Goal: Check status: Check status

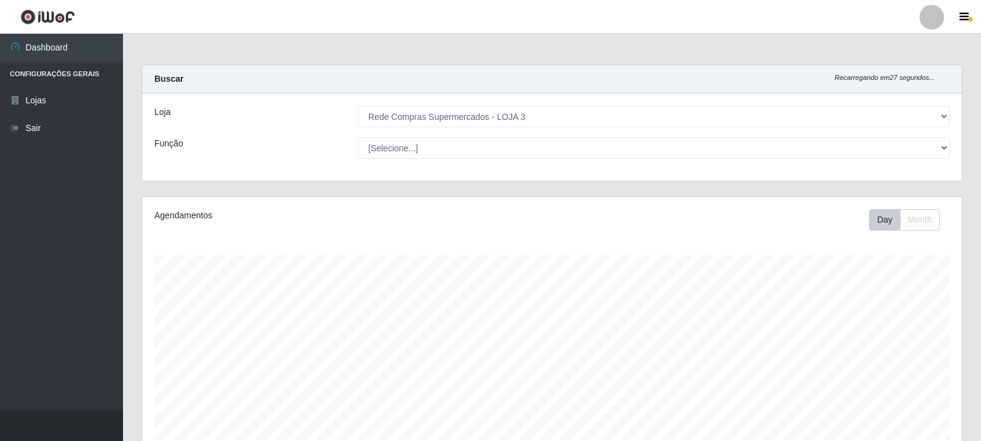
select select "162"
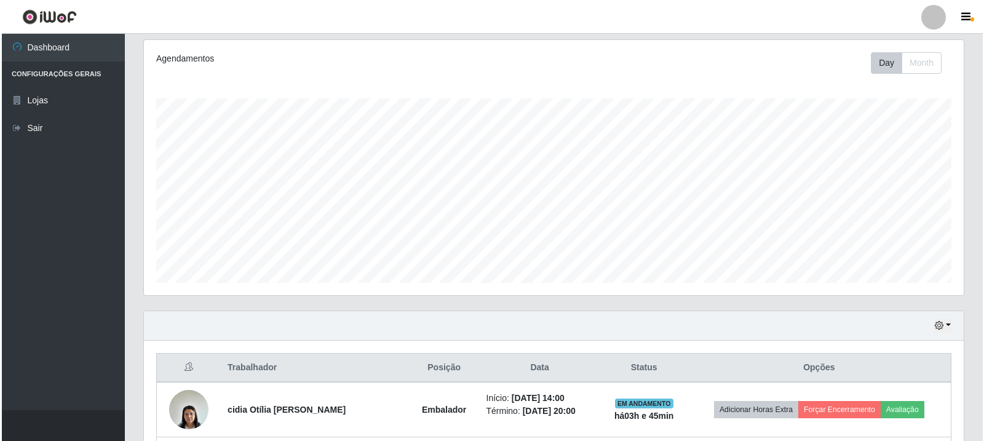
scroll to position [321, 0]
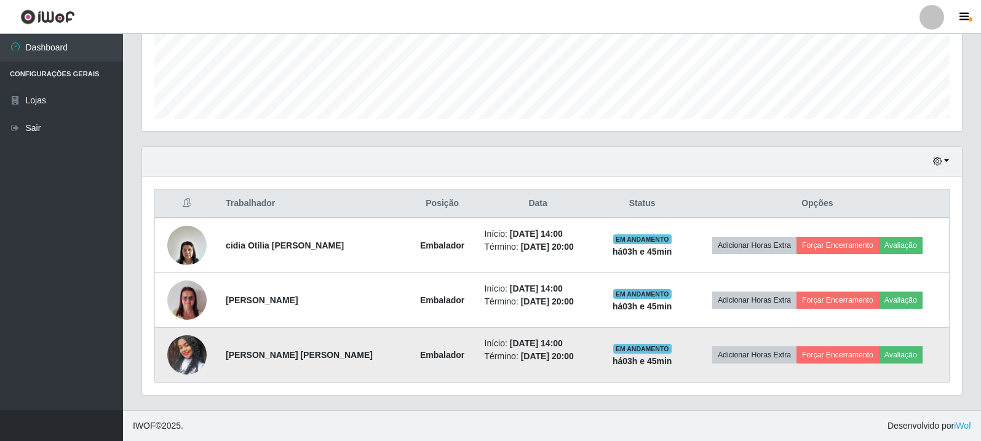
click at [201, 355] on img at bounding box center [186, 355] width 39 height 70
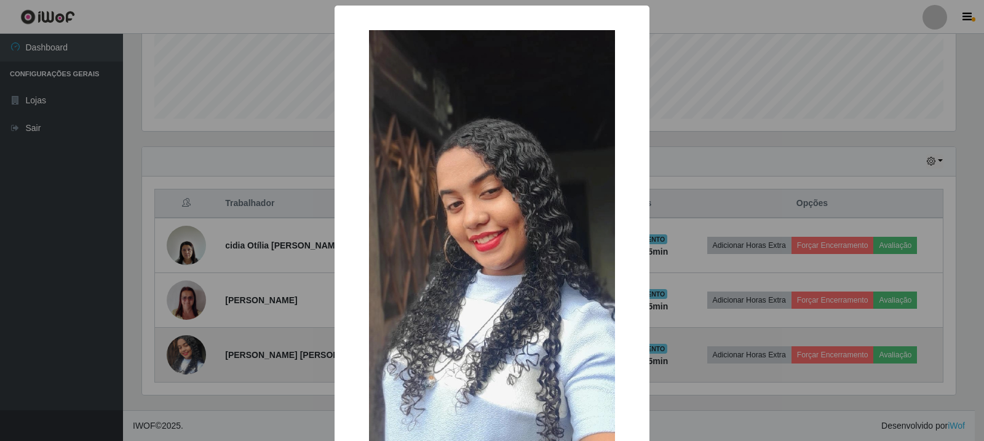
click at [201, 355] on div "× OK Cancel" at bounding box center [492, 220] width 984 height 441
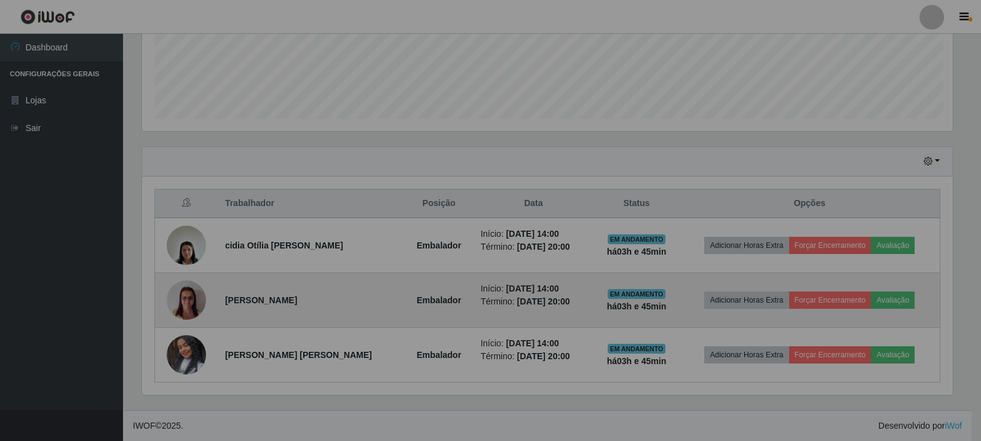
scroll to position [255, 820]
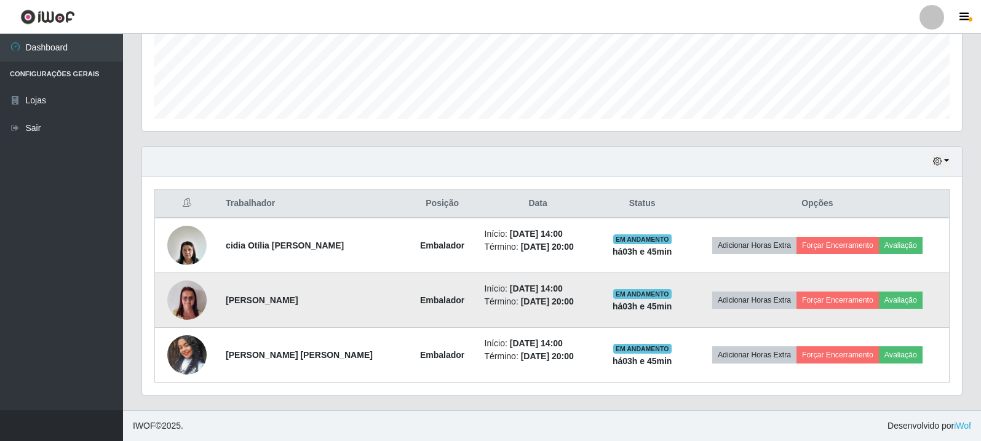
click at [192, 305] on img at bounding box center [186, 300] width 39 height 52
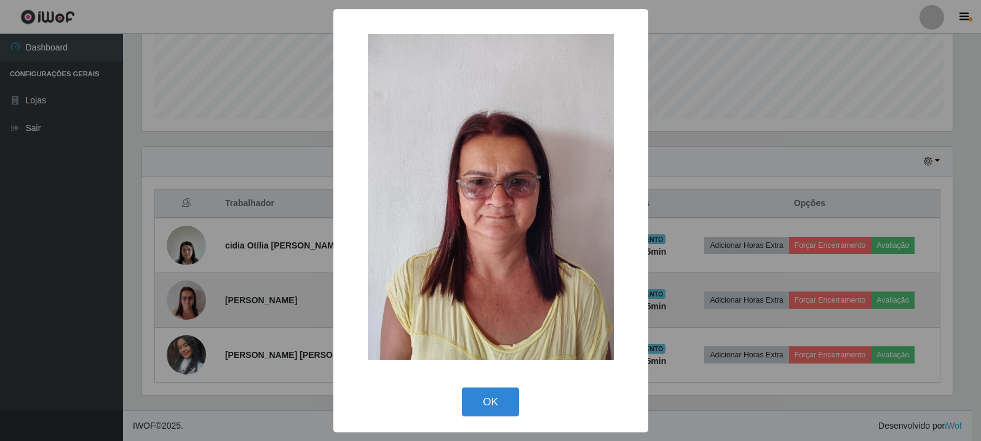
scroll to position [255, 814]
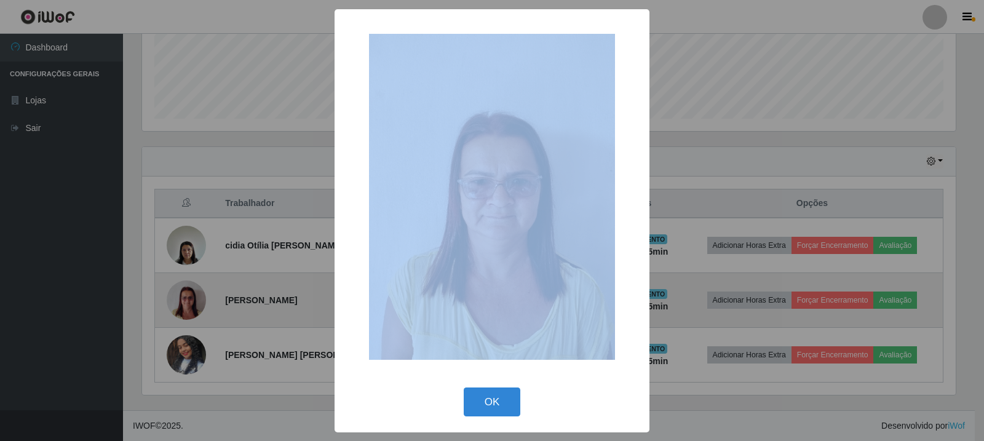
click at [192, 305] on div "× OK Cancel" at bounding box center [492, 220] width 984 height 441
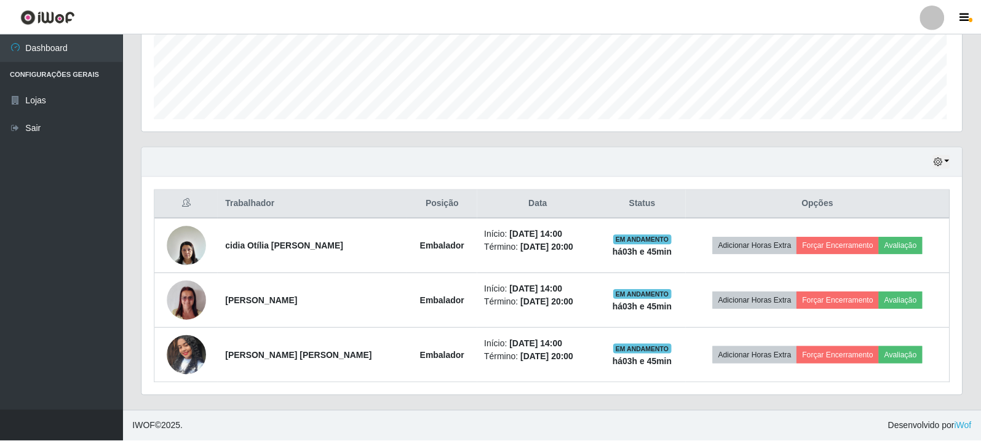
scroll to position [255, 820]
click at [945, 165] on button "button" at bounding box center [941, 161] width 17 height 14
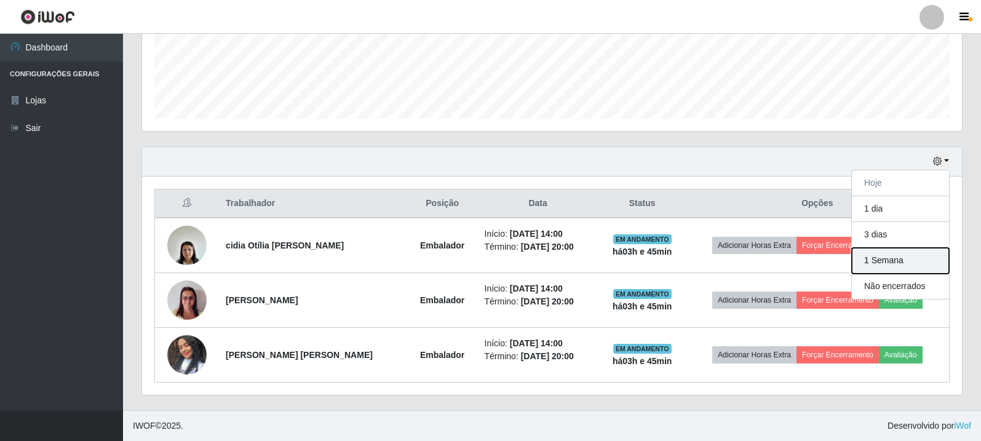
click at [881, 264] on button "1 Semana" at bounding box center [900, 261] width 97 height 26
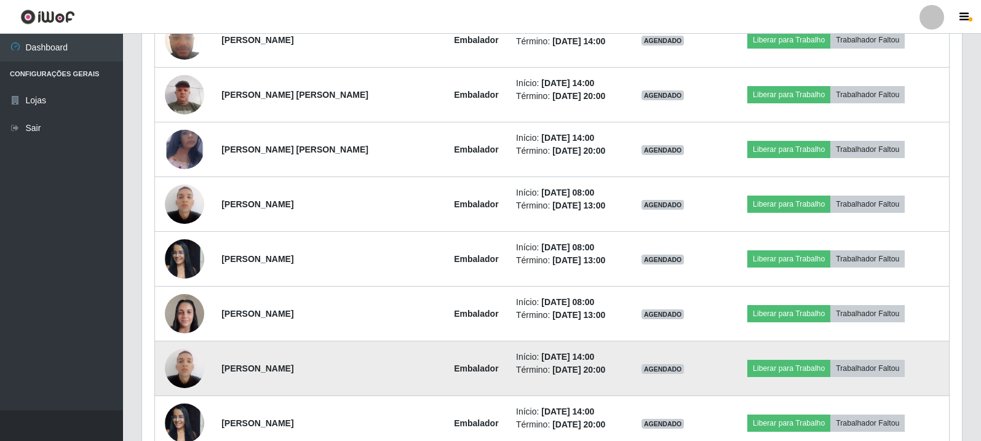
scroll to position [1615, 0]
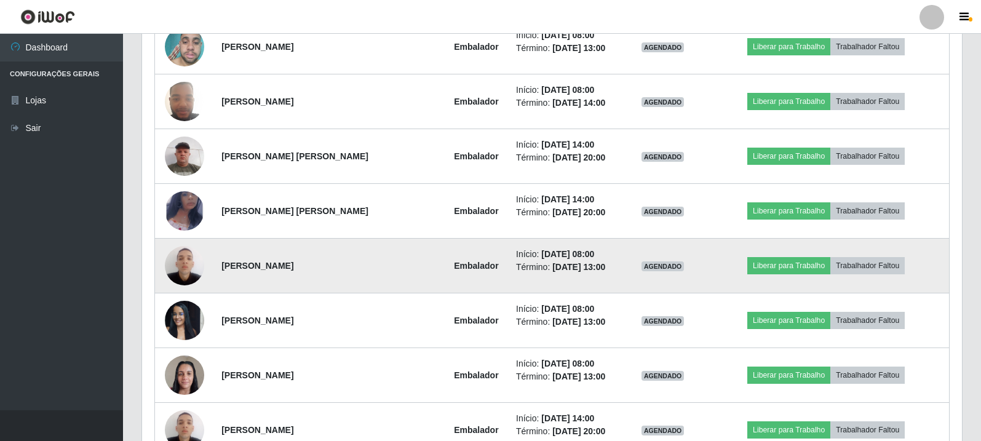
click at [196, 254] on img at bounding box center [184, 265] width 39 height 52
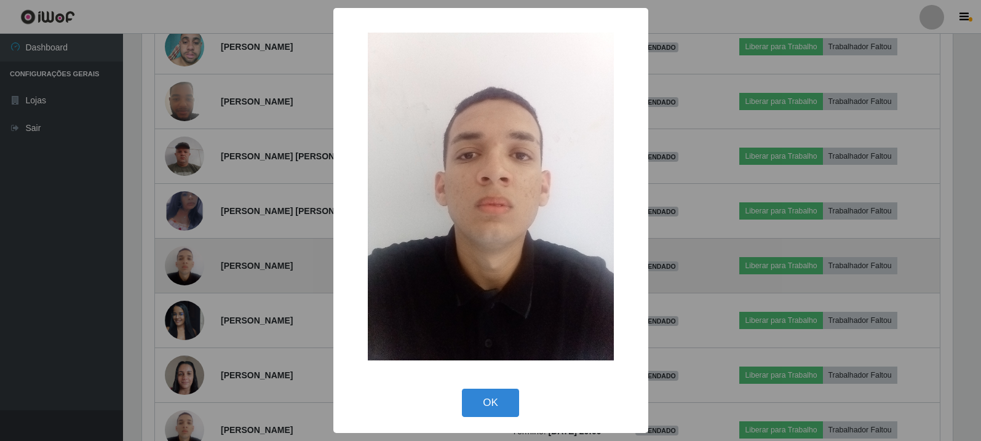
scroll to position [255, 814]
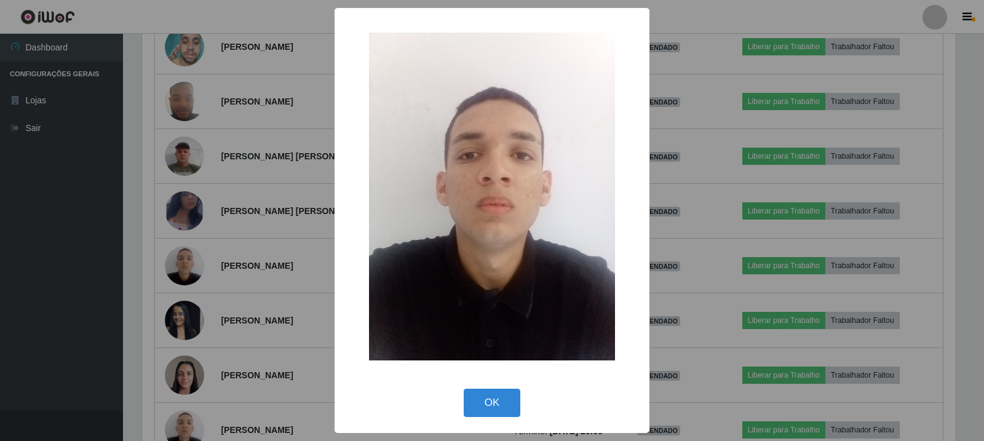
click at [196, 253] on div "× OK Cancel" at bounding box center [492, 220] width 984 height 441
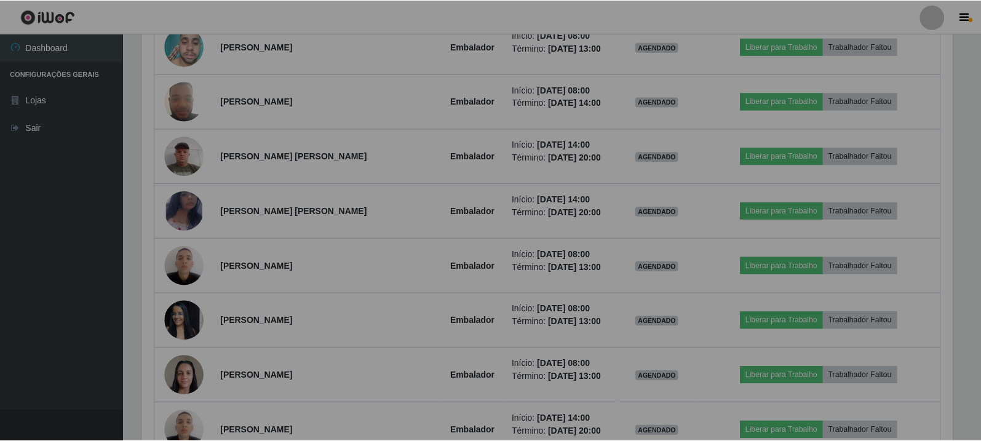
scroll to position [255, 820]
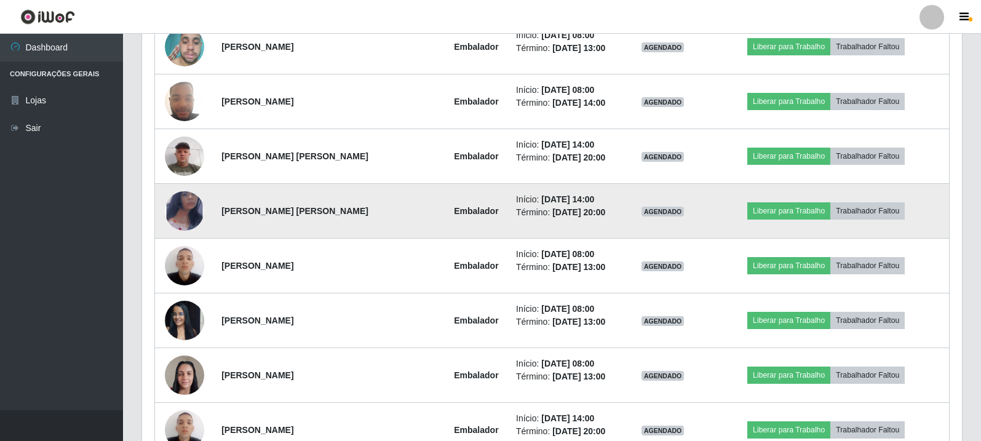
click at [194, 186] on td at bounding box center [185, 211] width 60 height 55
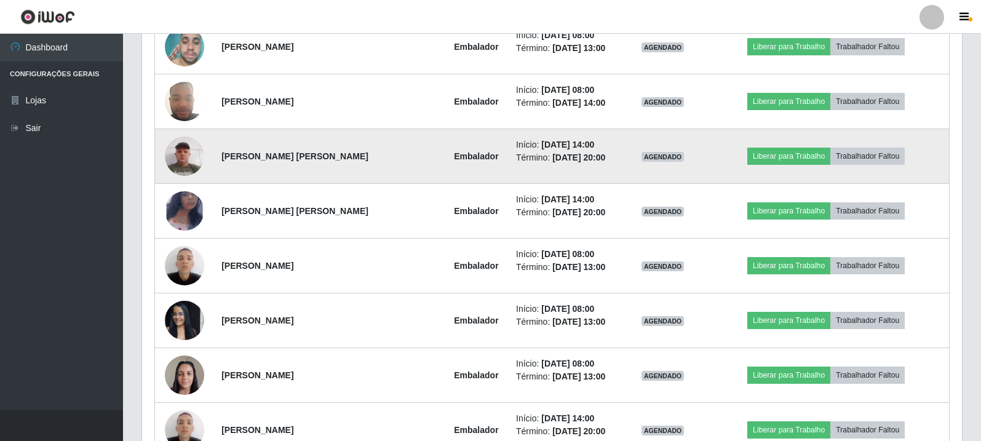
click at [196, 151] on img at bounding box center [184, 156] width 39 height 52
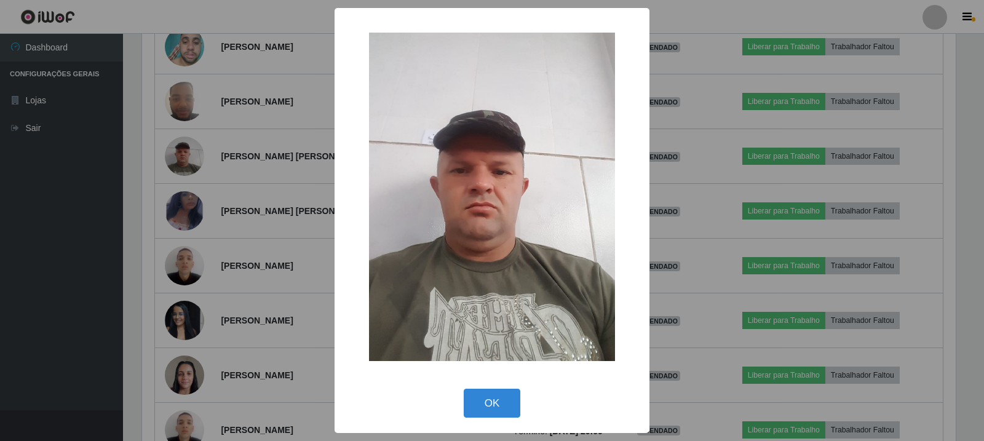
drag, startPoint x: 256, startPoint y: 124, endPoint x: 323, endPoint y: 219, distance: 116.1
click at [497, 410] on button "OK" at bounding box center [492, 403] width 57 height 29
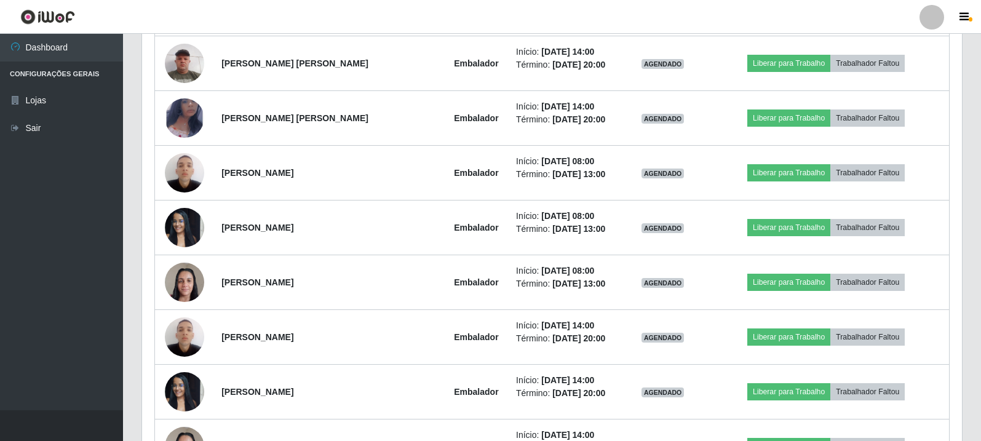
scroll to position [1799, 0]
